Goal: Task Accomplishment & Management: Manage account settings

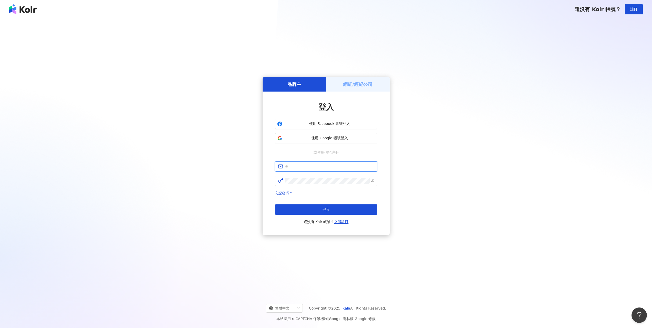
click at [314, 165] on input "text" at bounding box center [329, 166] width 89 height 6
type input "**********"
click button "登入" at bounding box center [326, 209] width 102 height 10
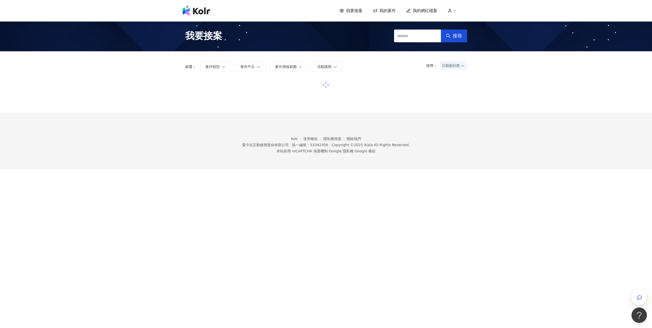
click at [455, 12] on icon at bounding box center [454, 10] width 5 height 5
click at [468, 20] on link "帳戶設定" at bounding box center [467, 20] width 14 height 4
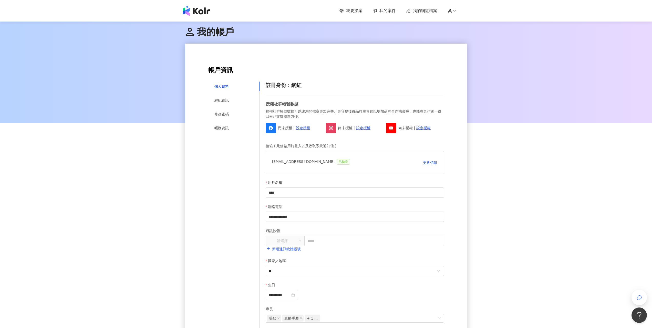
click at [201, 9] on img at bounding box center [196, 11] width 27 height 10
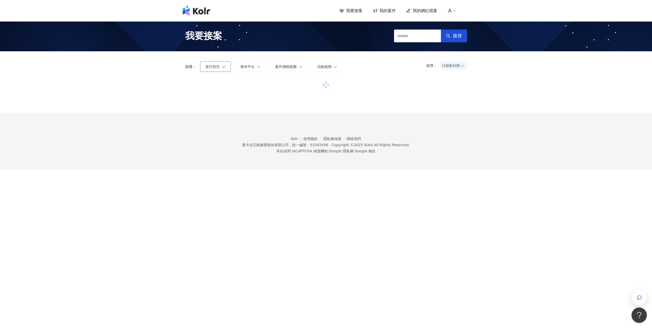
click at [216, 67] on span "案件類型" at bounding box center [212, 67] width 14 height 4
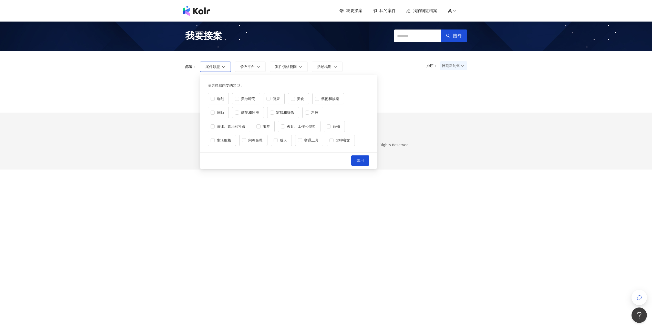
click at [216, 67] on span "案件類型" at bounding box center [212, 67] width 14 height 4
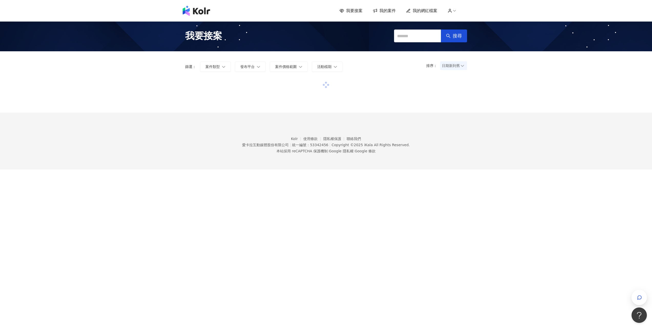
click at [202, 40] on span "我要接案" at bounding box center [203, 35] width 37 height 13
click at [201, 9] on img at bounding box center [196, 11] width 27 height 10
